Goal: Task Accomplishment & Management: Complete application form

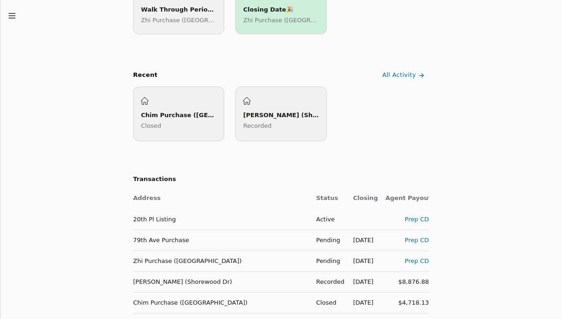
scroll to position [324, 0]
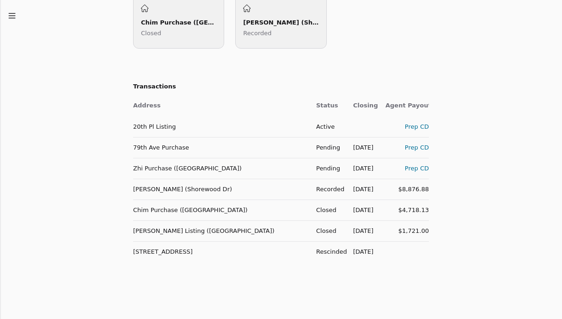
click at [412, 168] on div "Prep CD" at bounding box center [407, 168] width 43 height 10
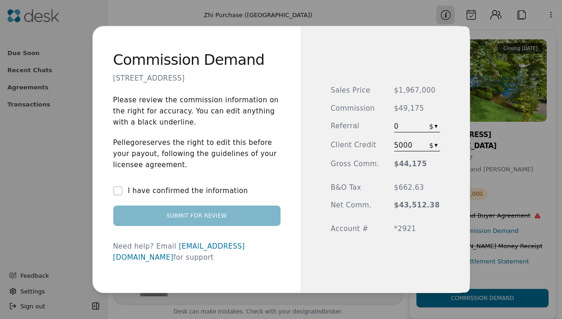
click at [123, 195] on button "I have confirmed the information" at bounding box center [117, 190] width 9 height 9
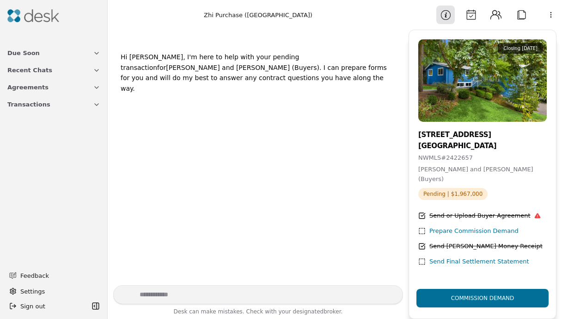
click at [31, 12] on img at bounding box center [33, 15] width 52 height 13
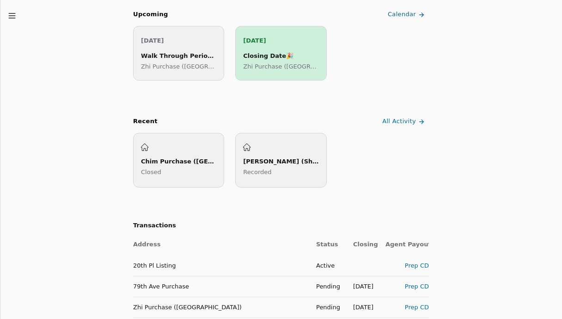
scroll to position [324, 0]
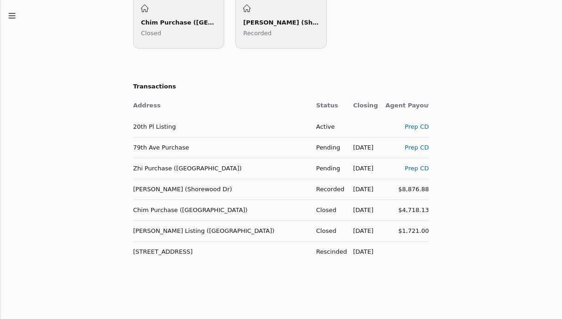
click at [414, 190] on div "$8,876.88" at bounding box center [407, 189] width 43 height 10
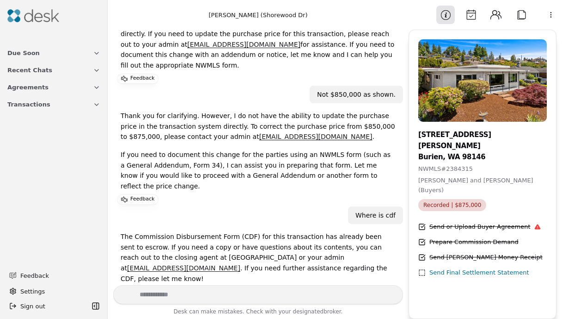
scroll to position [63, 0]
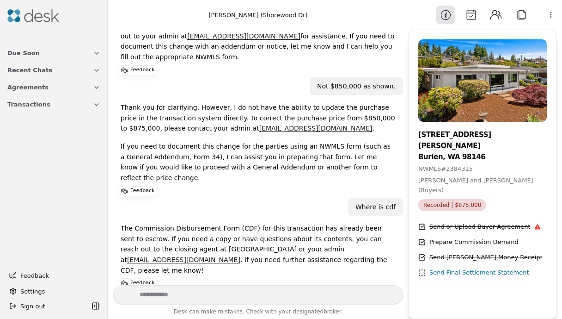
click at [443, 268] on div "Send Final Settlement Statement" at bounding box center [480, 273] width 100 height 10
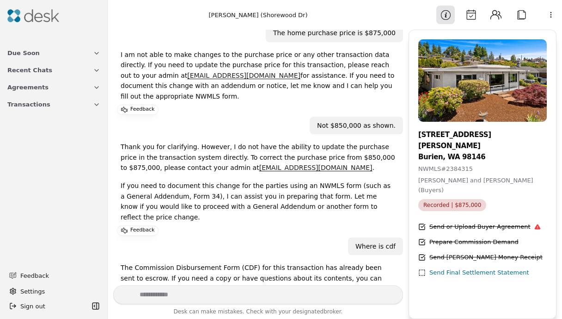
scroll to position [0, 0]
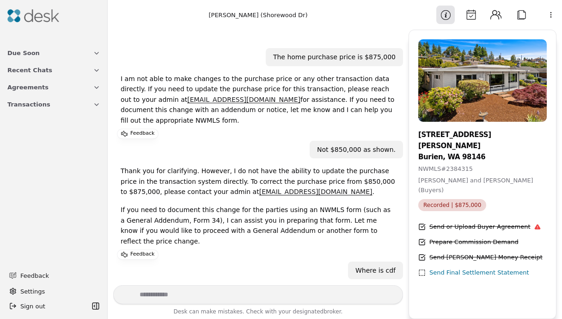
click at [442, 268] on div "Send Final Settlement Statement" at bounding box center [480, 273] width 100 height 10
click at [25, 15] on img at bounding box center [33, 15] width 52 height 13
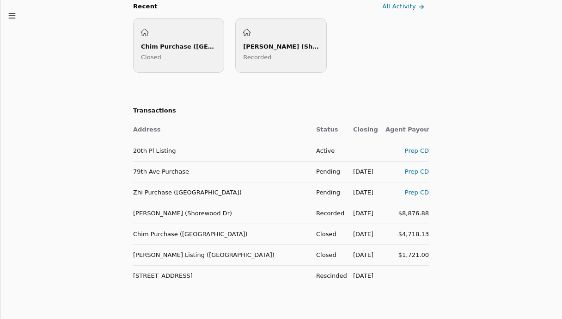
scroll to position [324, 0]
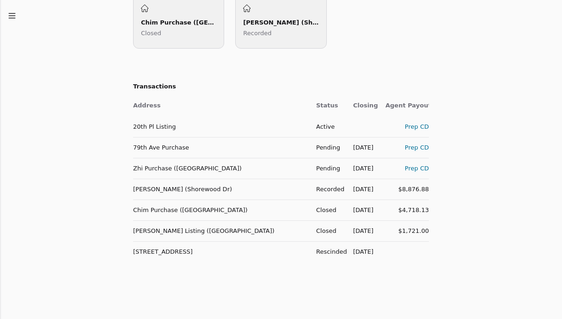
click at [405, 168] on div "Prep CD" at bounding box center [407, 168] width 43 height 10
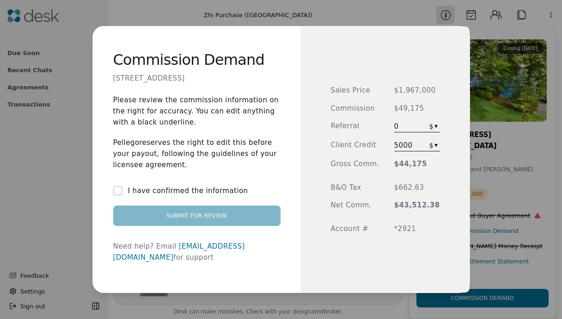
click at [216, 196] on label "I have confirmed the information" at bounding box center [188, 190] width 120 height 11
click at [123, 195] on button "I have confirmed the information" at bounding box center [117, 190] width 9 height 9
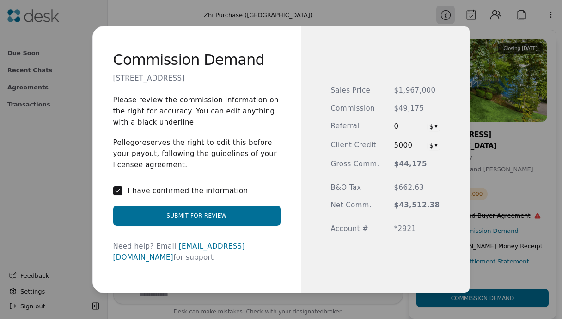
click at [201, 214] on button "Submit for Review" at bounding box center [196, 215] width 167 height 20
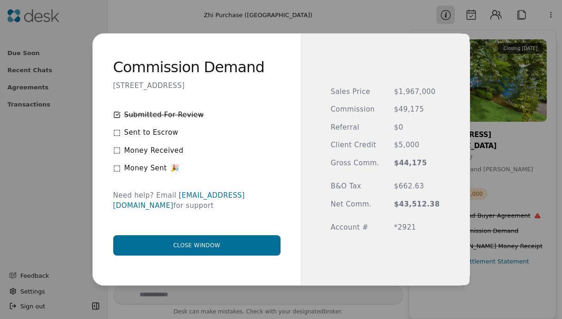
click at [361, 144] on span "Client Credit" at bounding box center [355, 145] width 49 height 11
click at [225, 235] on button "Close window" at bounding box center [196, 245] width 167 height 20
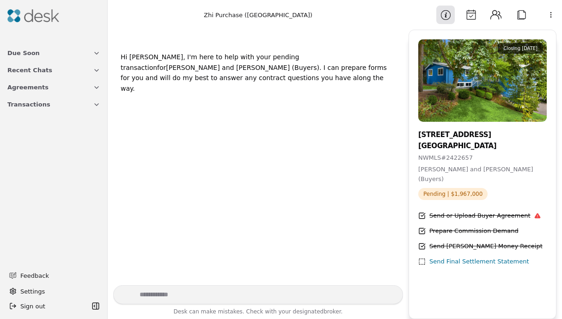
click at [172, 290] on textarea "Write your prompt here" at bounding box center [258, 294] width 290 height 19
type textarea "**********"
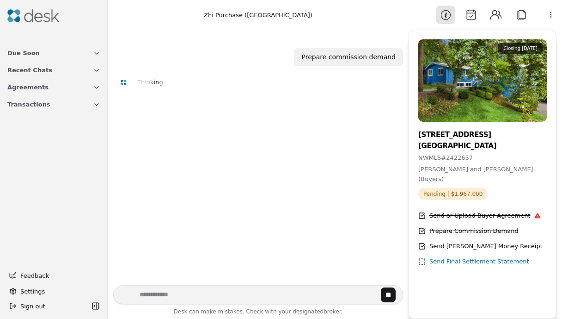
click at [423, 227] on icon at bounding box center [421, 230] width 7 height 7
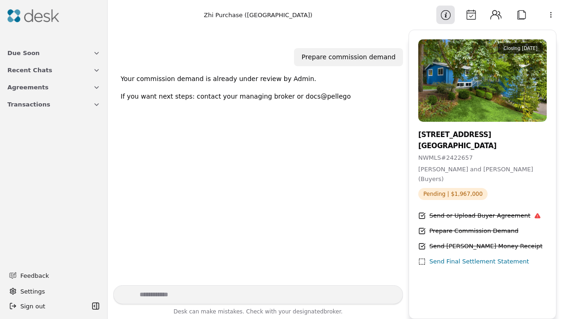
scroll to position [18, 0]
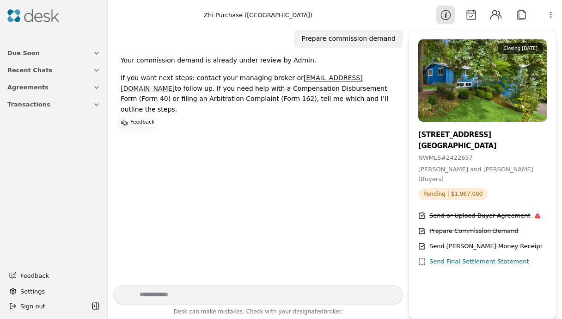
drag, startPoint x: 40, startPoint y: 49, endPoint x: 39, endPoint y: 31, distance: 18.1
click at [39, 32] on div "Due Soon Recent Chats Agreements Transactions Feedback Settings Sign out Toggle…" at bounding box center [53, 159] width 107 height 319
click at [39, 20] on img at bounding box center [33, 15] width 52 height 13
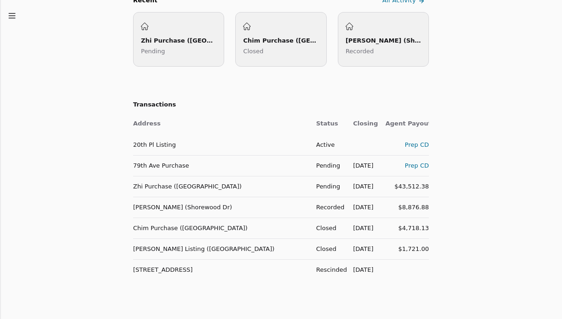
scroll to position [324, 0]
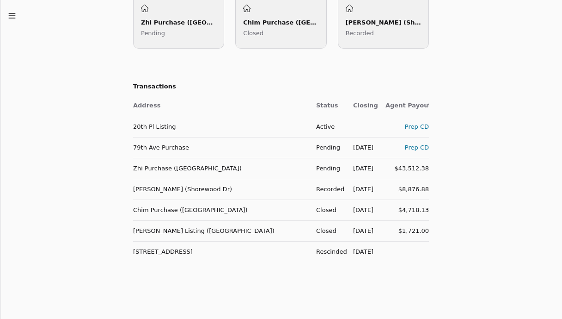
click at [398, 164] on div "$43,512.38" at bounding box center [407, 168] width 43 height 10
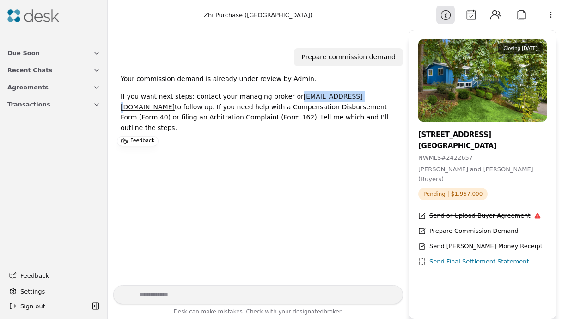
drag, startPoint x: 350, startPoint y: 97, endPoint x: 292, endPoint y: 97, distance: 57.8
click at [292, 97] on p "If you want next steps: contact your managing broker or [EMAIL_ADDRESS][DOMAIN_…" at bounding box center [258, 112] width 275 height 42
copy link "[EMAIL_ADDRESS][DOMAIN_NAME]"
click at [257, 147] on div "Prepare commission demand Your commission demand is already under review by Adm…" at bounding box center [258, 157] width 290 height 255
drag, startPoint x: 415, startPoint y: 132, endPoint x: 503, endPoint y: 144, distance: 88.7
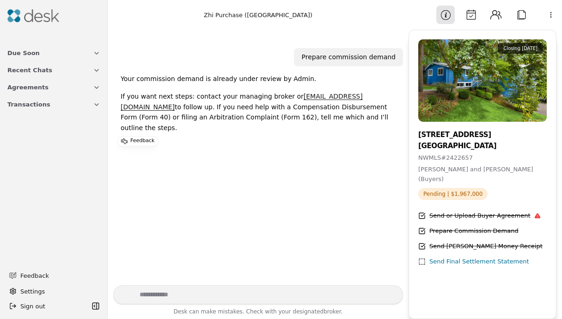
click at [503, 144] on div "Closing [DATE] [STREET_ADDRESS] NWMLS # 2422657 [PERSON_NAME] and [PERSON_NAME]…" at bounding box center [482, 152] width 147 height 227
copy h3 "[STREET_ADDRESS]"
